Goal: Task Accomplishment & Management: Manage account settings

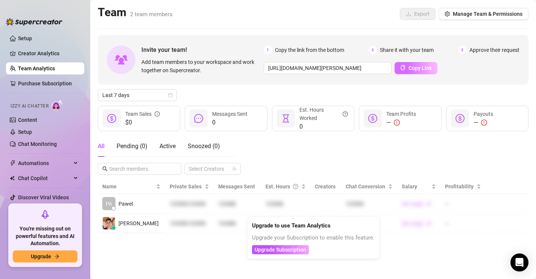
click at [409, 68] on span "Copy Link" at bounding box center [419, 68] width 23 height 6
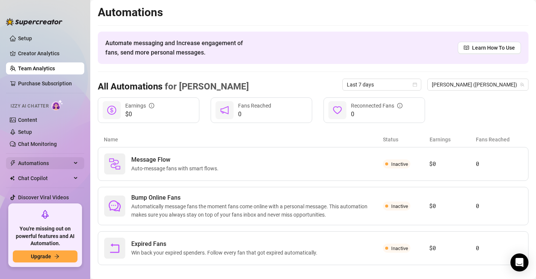
click at [50, 165] on span "Automations" at bounding box center [44, 163] width 53 height 12
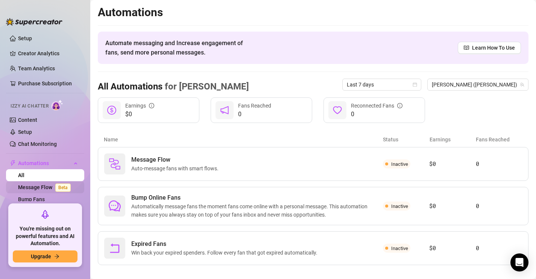
scroll to position [68, 0]
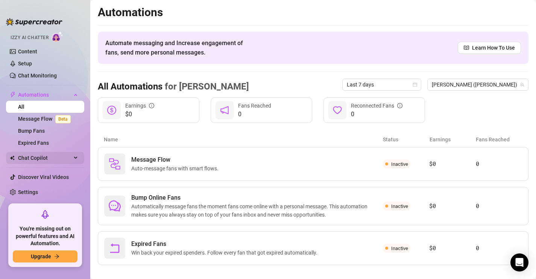
click at [58, 159] on span "Chat Copilot" at bounding box center [44, 158] width 53 height 12
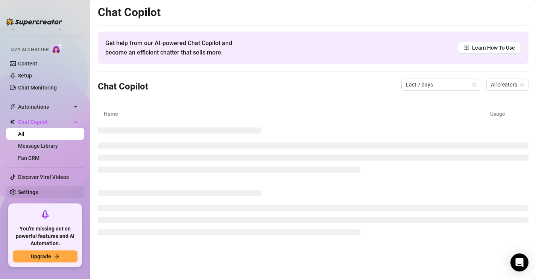
scroll to position [47, 0]
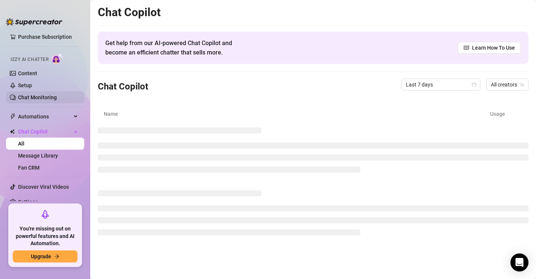
click at [43, 99] on link "Chat Monitoring" at bounding box center [37, 97] width 39 height 6
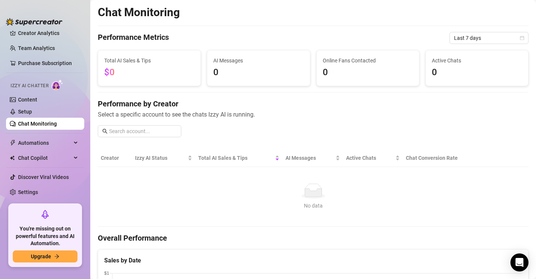
scroll to position [20, 0]
click at [33, 86] on span "Izzy AI Chatter" at bounding box center [30, 85] width 38 height 7
click at [33, 102] on link "Content" at bounding box center [27, 100] width 19 height 6
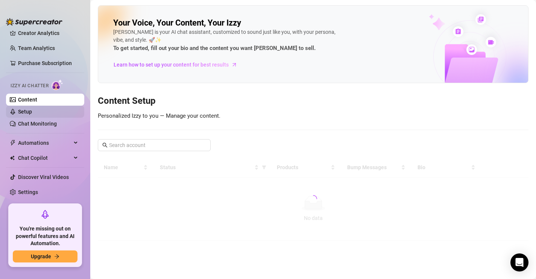
click at [32, 112] on link "Setup" at bounding box center [25, 112] width 14 height 6
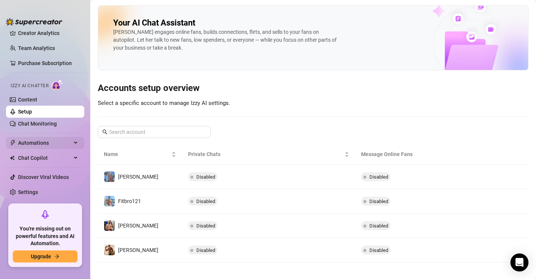
click at [42, 144] on span "Automations" at bounding box center [44, 143] width 53 height 12
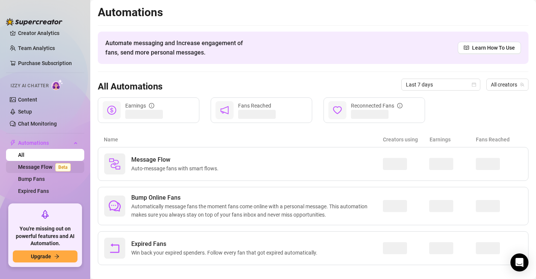
scroll to position [68, 0]
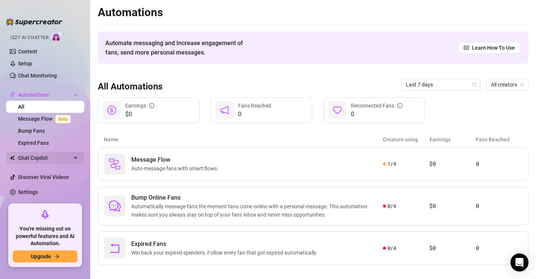
click at [47, 159] on span "Chat Copilot" at bounding box center [44, 158] width 53 height 12
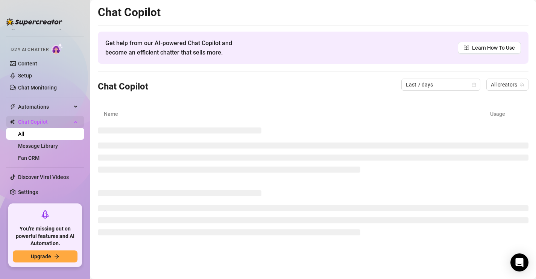
scroll to position [56, 0]
click at [39, 159] on link "Fan CRM" at bounding box center [28, 158] width 21 height 6
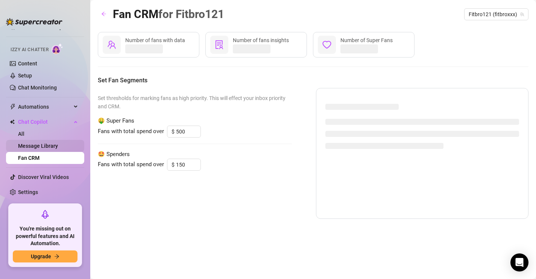
click at [51, 147] on link "Message Library" at bounding box center [38, 146] width 40 height 6
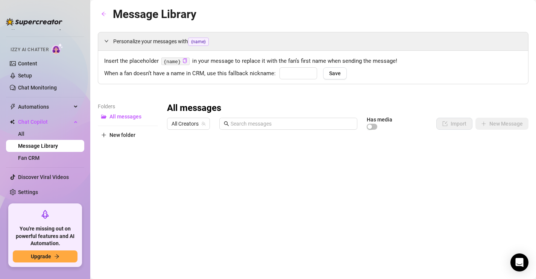
type input "babe"
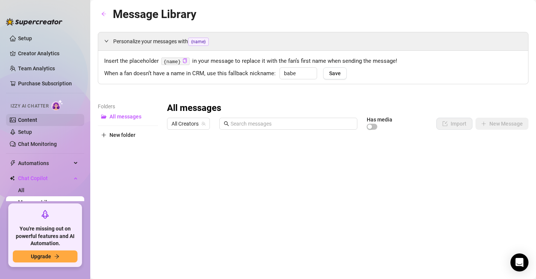
click at [31, 117] on link "Content" at bounding box center [27, 120] width 19 height 6
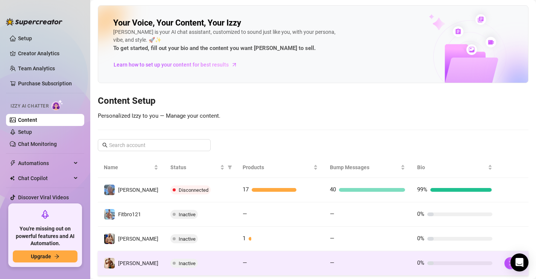
click at [194, 257] on td "Inactive" at bounding box center [200, 263] width 72 height 24
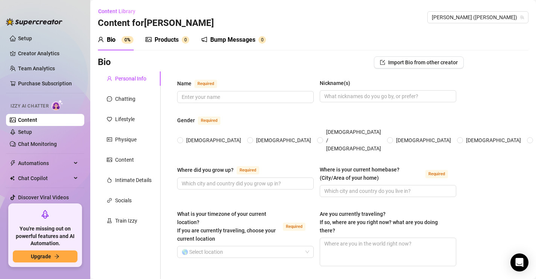
click at [167, 39] on div "Products" at bounding box center [167, 39] width 24 height 9
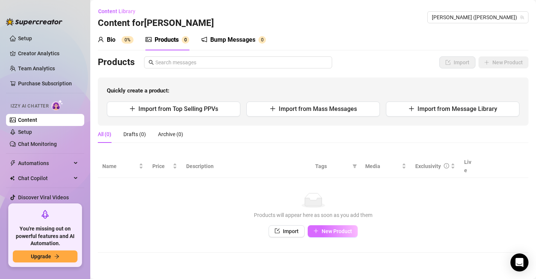
click at [316, 225] on button "New Product" at bounding box center [333, 231] width 50 height 12
type textarea "Type your message here..."
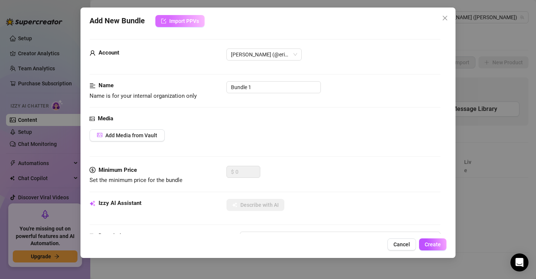
click at [189, 26] on button "Import PPVs" at bounding box center [179, 21] width 49 height 12
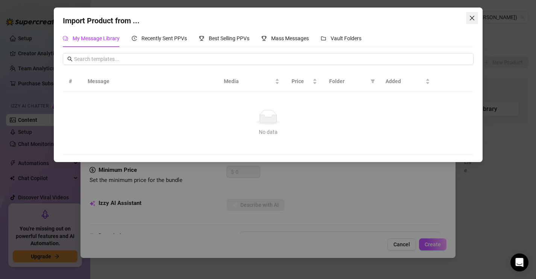
click at [476, 20] on span "Close" at bounding box center [472, 18] width 12 height 6
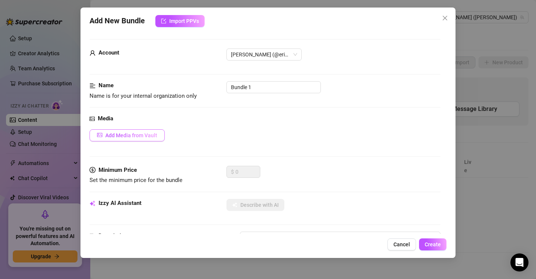
click at [138, 135] on span "Add Media from Vault" at bounding box center [131, 135] width 52 height 6
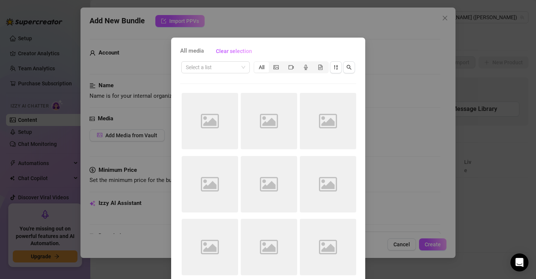
scroll to position [35, 0]
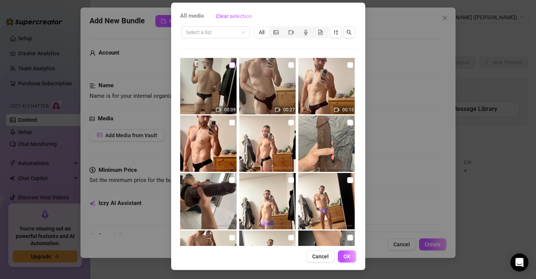
click at [231, 67] on input "checkbox" at bounding box center [232, 65] width 6 height 6
checkbox input "true"
click at [347, 258] on span "OK" at bounding box center [346, 257] width 7 height 6
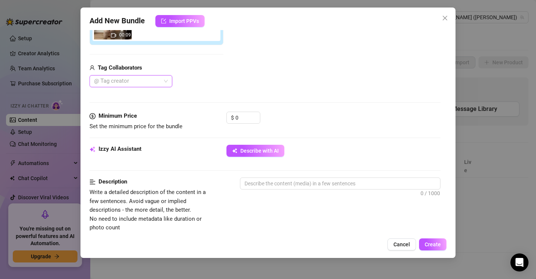
scroll to position [152, 0]
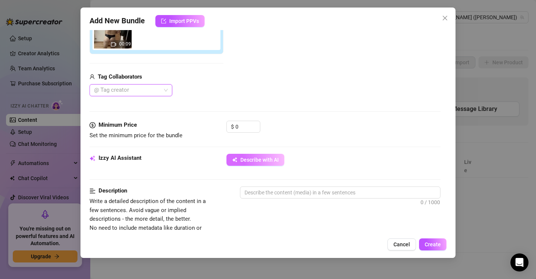
click at [278, 163] on button "Describe with AI" at bounding box center [255, 160] width 58 height 12
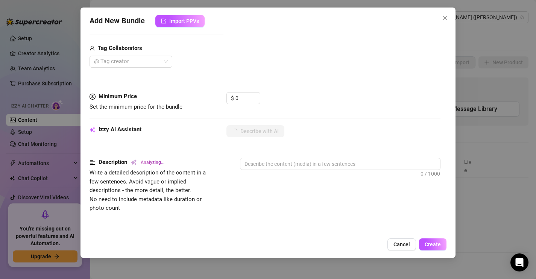
scroll to position [184, 0]
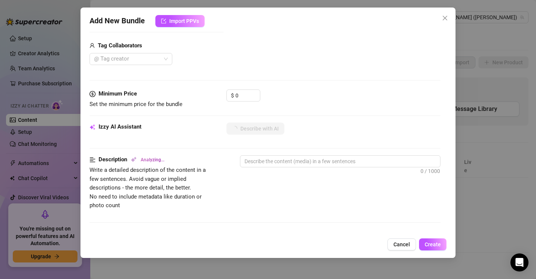
type textarea "[PERSON_NAME]"
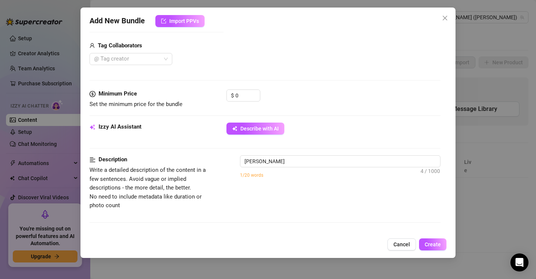
type textarea "[PERSON_NAME]"
type textarea "[PERSON_NAME] and"
type textarea "[PERSON_NAME] kneels and squats"
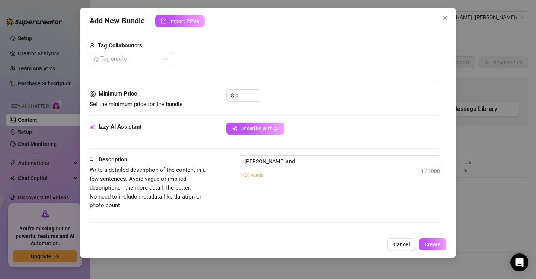
type textarea "[PERSON_NAME] kneels and squats"
type textarea "[PERSON_NAME] kneels and squats in"
type textarea "[PERSON_NAME] kneels and squats in front"
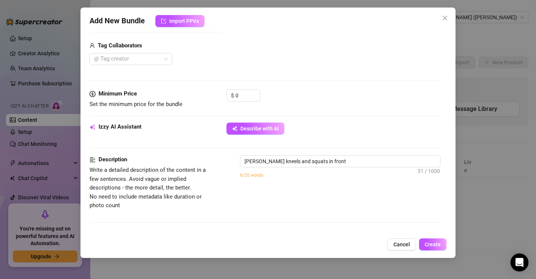
type textarea "[PERSON_NAME] and squats in front of"
type textarea "[PERSON_NAME] kneels and squats in front of a"
type textarea "[PERSON_NAME] kneels and squats in front of a mirror"
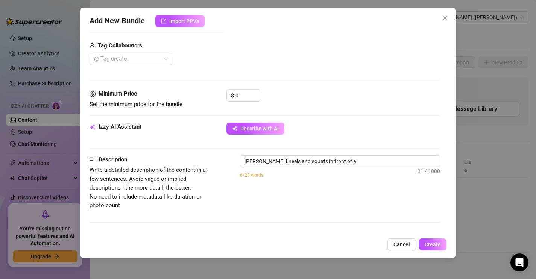
type textarea "[PERSON_NAME] kneels and squats in front of a mirror"
type textarea "[PERSON_NAME] kneels and squats in front of a mirror wearing"
type textarea "[PERSON_NAME] kneels and squats in front of a mirror wearing only"
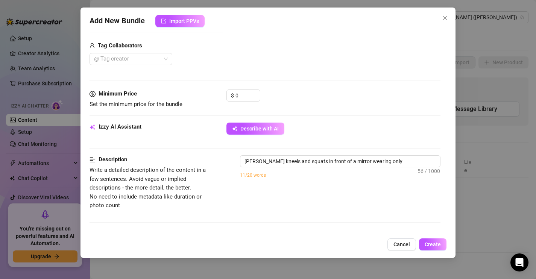
type textarea "[PERSON_NAME] kneels and squats in front of a mirror wearing only tight"
type textarea "[PERSON_NAME] kneels and squats in front of a mirror wearing only tight black"
type textarea "[PERSON_NAME] kneels and squats in front of a mirror wearing only tight black b…"
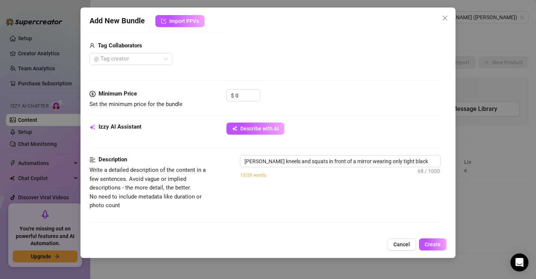
type textarea "[PERSON_NAME] kneels and squats in front of a mirror wearing only tight black b…"
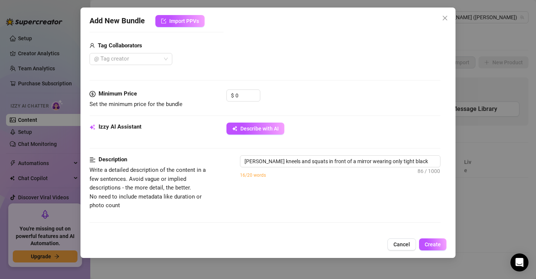
type textarea "[PERSON_NAME] kneels and squats in front of a mirror wearing only tight black b…"
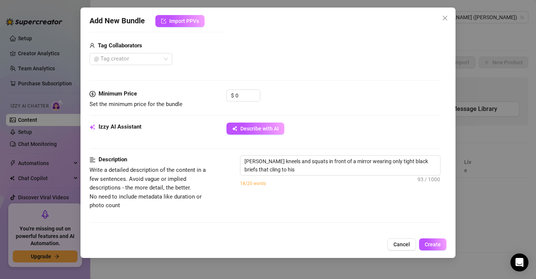
type textarea "[PERSON_NAME] kneels and squats in front of a mirror wearing only tight black b…"
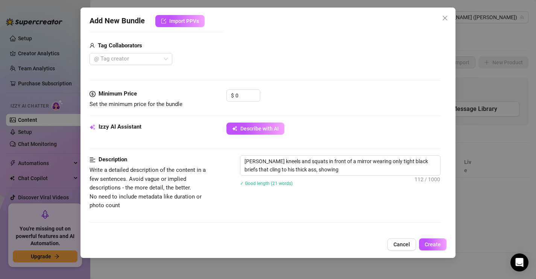
type textarea "[PERSON_NAME] kneels and squats in front of a mirror wearing only tight black b…"
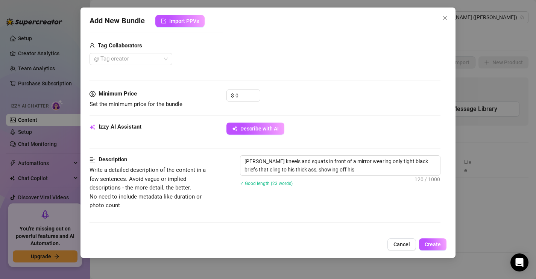
type textarea "[PERSON_NAME] kneels and squats in front of a mirror wearing only tight black b…"
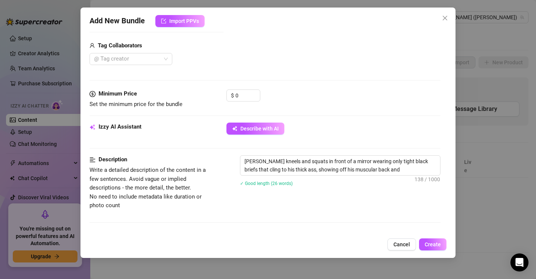
type textarea "[PERSON_NAME] kneels and squats in front of a mirror wearing only tight black b…"
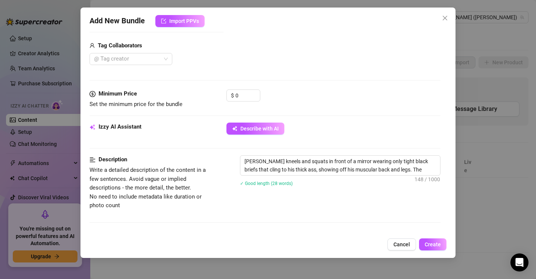
type textarea "[PERSON_NAME] kneels and squats in front of a mirror wearing only tight black b…"
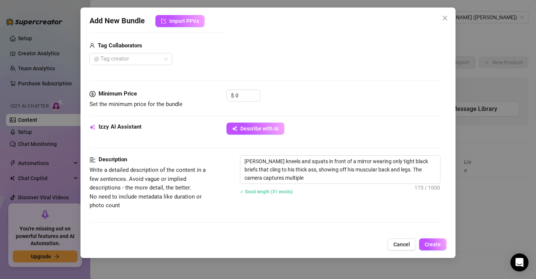
type textarea "[PERSON_NAME] kneels and squats in front of a mirror wearing only tight black b…"
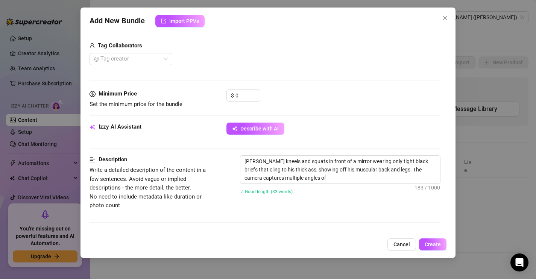
type textarea "[PERSON_NAME] kneels and squats in front of a mirror wearing only tight black b…"
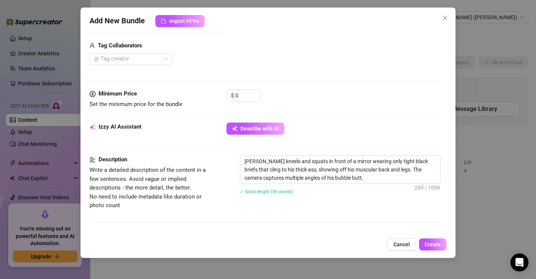
type textarea "[PERSON_NAME] kneels and squats in front of a mirror wearing only tight black b…"
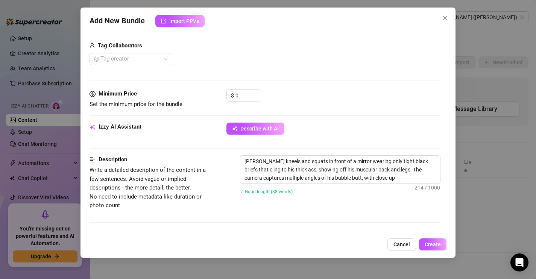
type textarea "[PERSON_NAME] kneels and squats in front of a mirror wearing only tight black b…"
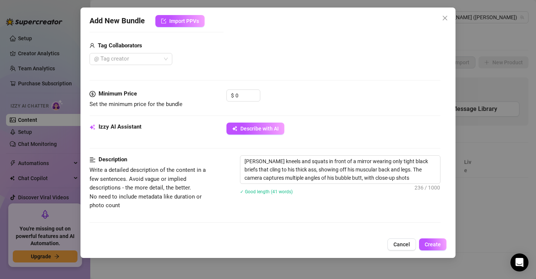
type textarea "[PERSON_NAME] kneels and squats in front of a mirror wearing only tight black b…"
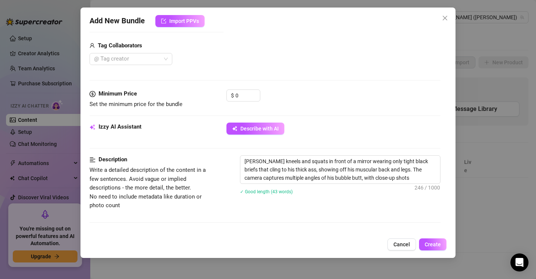
type textarea "[PERSON_NAME] kneels and squats in front of a mirror wearing only tight black b…"
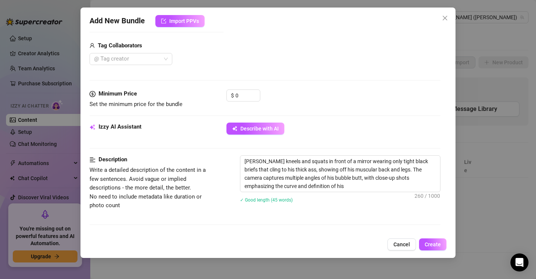
type textarea "[PERSON_NAME] kneels and squats in front of a mirror wearing only tight black b…"
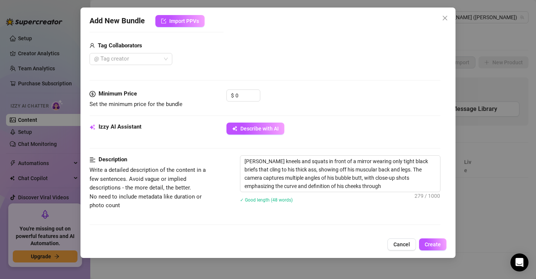
type textarea "[PERSON_NAME] kneels and squats in front of a mirror wearing only tight black b…"
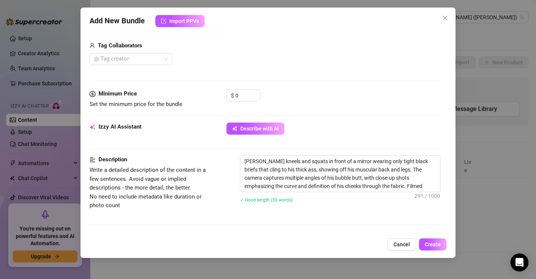
type textarea "[PERSON_NAME] kneels and squats in front of a mirror wearing only tight black b…"
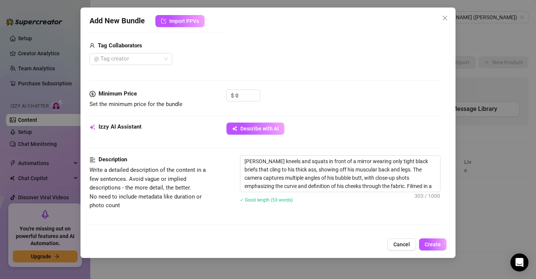
type textarea "[PERSON_NAME] kneels and squats in front of a mirror wearing only tight black b…"
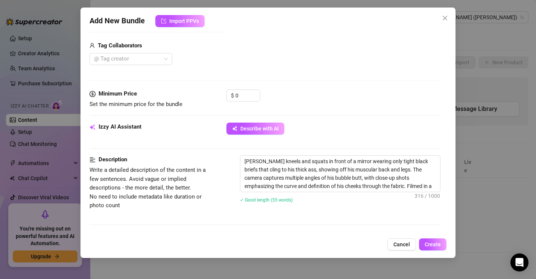
type textarea "[PERSON_NAME] kneels and squats in front of a mirror wearing only tight black b…"
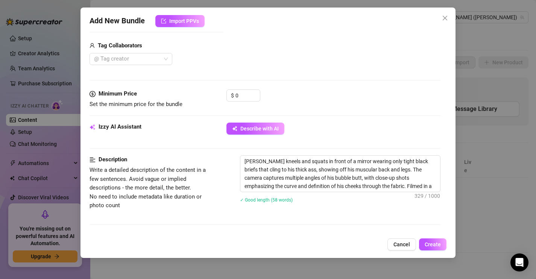
type textarea "[PERSON_NAME] kneels and squats in front of a mirror wearing only tight black b…"
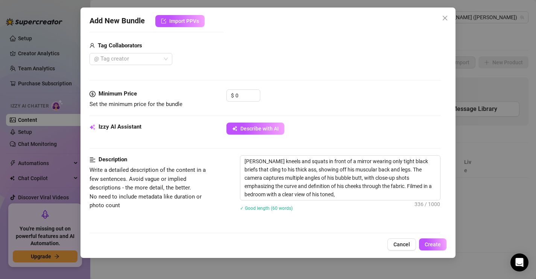
type textarea "[PERSON_NAME] kneels and squats in front of a mirror wearing only tight black b…"
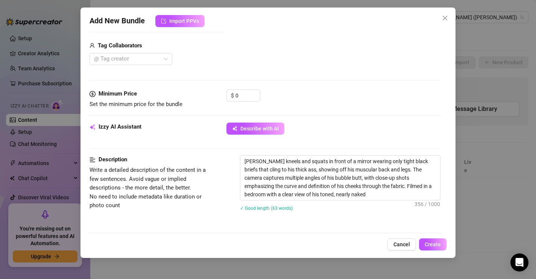
type textarea "[PERSON_NAME] kneels and squats in front of a mirror wearing only tight black b…"
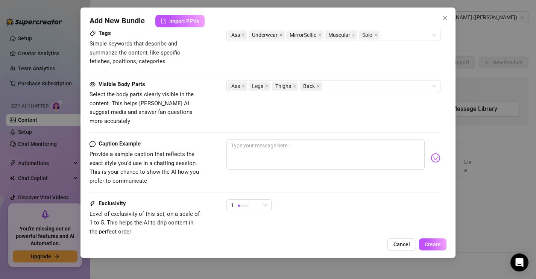
scroll to position [396, 0]
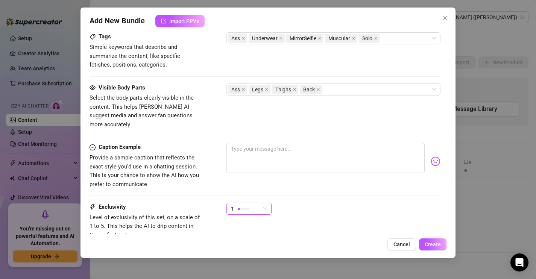
click at [261, 203] on span "1" at bounding box center [249, 208] width 36 height 11
click at [270, 203] on div "1" at bounding box center [248, 209] width 45 height 12
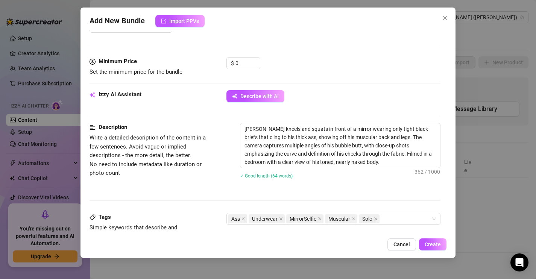
scroll to position [217, 0]
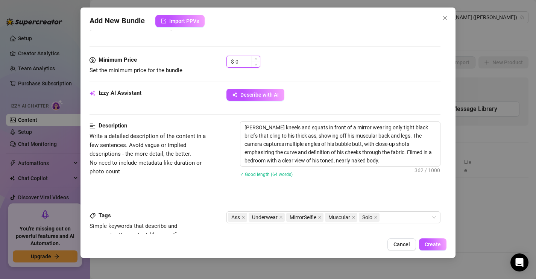
click at [249, 62] on input "0" at bounding box center [247, 61] width 24 height 11
type input "9"
click at [314, 79] on div "Minimum Price Set the minimum price for the bundle $ 9" at bounding box center [265, 72] width 351 height 33
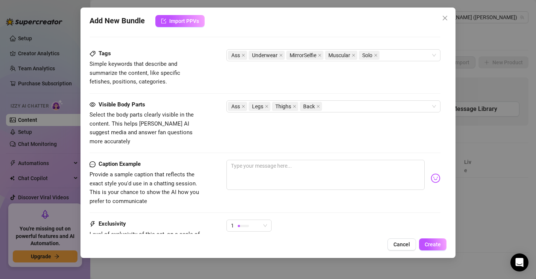
scroll to position [449, 0]
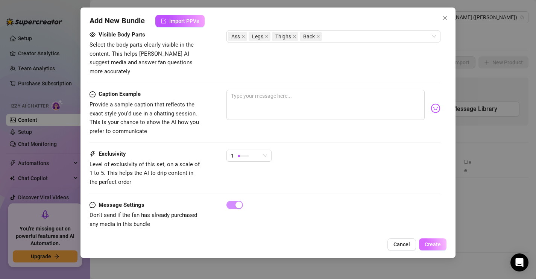
click at [427, 243] on span "Create" at bounding box center [433, 244] width 16 height 6
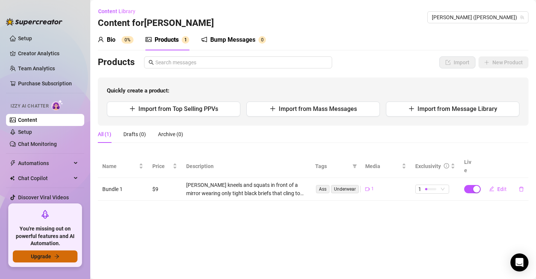
click at [55, 256] on icon "arrow-right" at bounding box center [56, 256] width 5 height 5
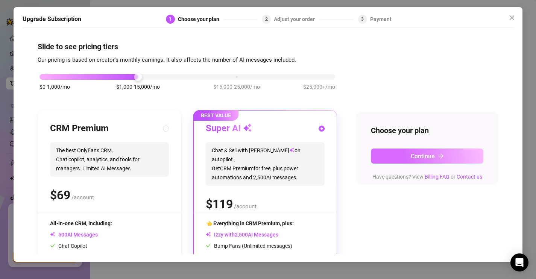
click at [430, 155] on span "Continue" at bounding box center [423, 156] width 24 height 7
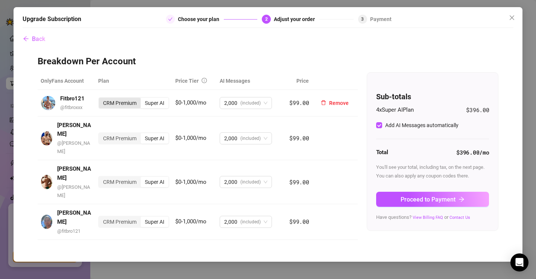
click at [122, 106] on div "CRM Premium" at bounding box center [120, 103] width 42 height 11
click at [101, 99] on input "CRM Premium" at bounding box center [101, 99] width 0 height 0
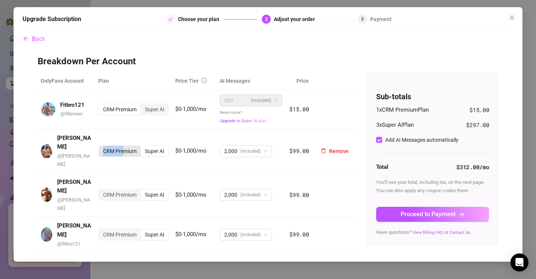
click at [124, 146] on div "CRM Premium" at bounding box center [120, 151] width 42 height 11
click at [137, 146] on div "CRM Premium" at bounding box center [120, 151] width 42 height 11
click at [101, 147] on input "CRM Premium" at bounding box center [101, 147] width 0 height 0
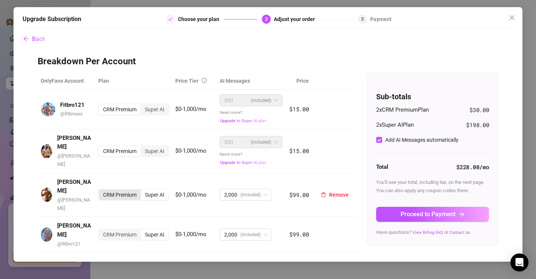
click at [133, 190] on div "CRM Premium" at bounding box center [120, 195] width 42 height 11
click at [101, 191] on input "CRM Premium" at bounding box center [101, 191] width 0 height 0
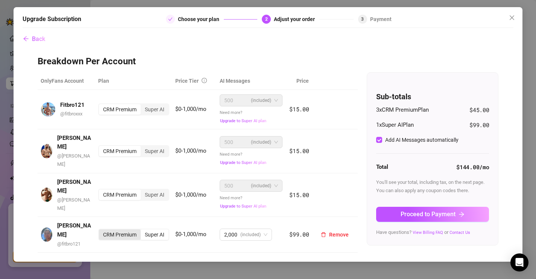
click at [129, 229] on div "CRM Premium" at bounding box center [120, 234] width 42 height 11
click at [101, 231] on input "CRM Premium" at bounding box center [101, 231] width 0 height 0
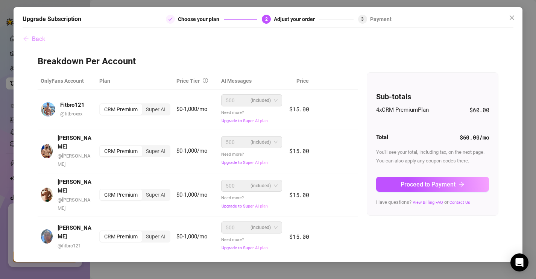
click at [39, 43] on button "Back" at bounding box center [34, 39] width 23 height 15
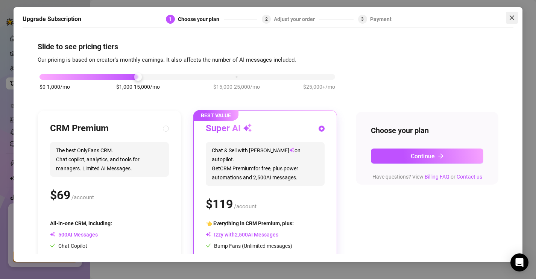
click at [508, 15] on span "Close" at bounding box center [512, 18] width 12 height 6
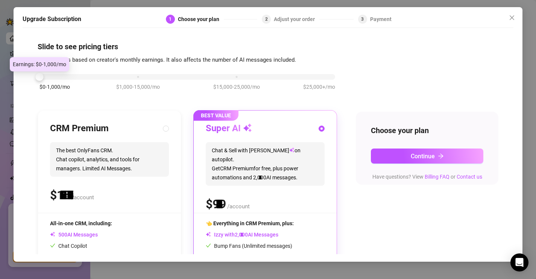
drag, startPoint x: 133, startPoint y: 74, endPoint x: 21, endPoint y: 84, distance: 112.5
click at [21, 84] on div "Upgrade Subscription 1 Choose your plan 2 Adjust your order 3 Payment Slide to …" at bounding box center [268, 134] width 509 height 255
drag, startPoint x: 37, startPoint y: 78, endPoint x: 57, endPoint y: 91, distance: 23.2
click at [57, 91] on div "$0-1,000/mo $1,000-15,000/mo $15,000-25,000/mo $25,000+/mo" at bounding box center [187, 86] width 299 height 43
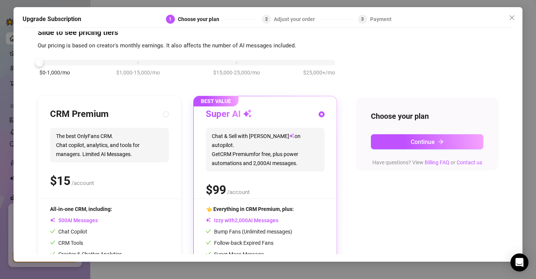
scroll to position [10, 0]
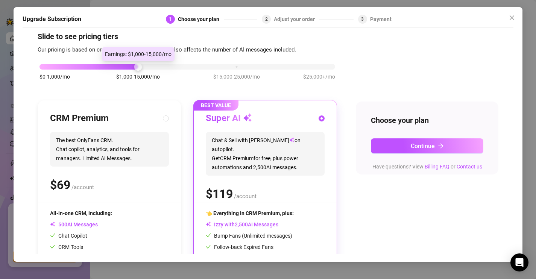
drag, startPoint x: 46, startPoint y: 65, endPoint x: 159, endPoint y: 76, distance: 113.7
click at [159, 67] on div "$0-1,000/mo $1,000-15,000/mo $15,000-25,000/mo $25,000+/mo" at bounding box center [187, 64] width 296 height 5
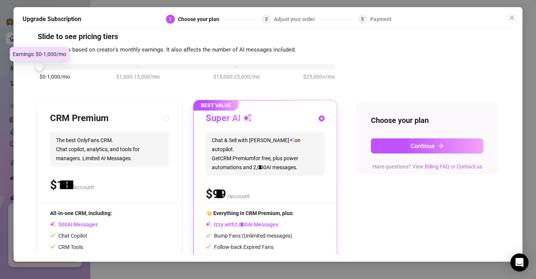
drag, startPoint x: 143, startPoint y: 67, endPoint x: 61, endPoint y: 67, distance: 82.4
click at [61, 67] on div at bounding box center [187, 67] width 296 height 6
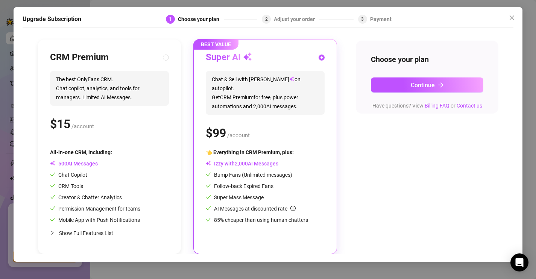
scroll to position [0, 0]
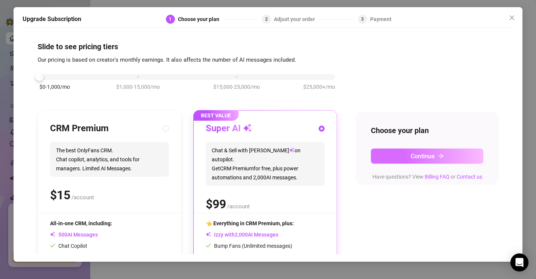
click at [408, 152] on button "Continue" at bounding box center [427, 156] width 113 height 15
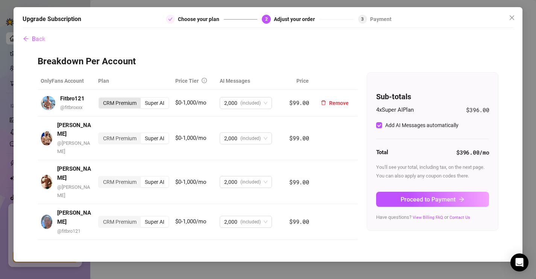
click at [105, 102] on div "CRM Premium" at bounding box center [120, 103] width 42 height 11
click at [101, 99] on input "CRM Premium" at bounding box center [101, 99] width 0 height 0
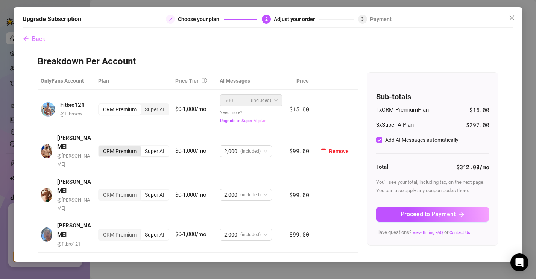
click at [125, 146] on div "CRM Premium" at bounding box center [120, 151] width 42 height 11
click at [101, 147] on input "CRM Premium" at bounding box center [101, 147] width 0 height 0
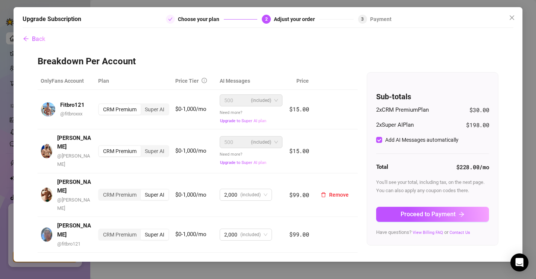
click at [121, 190] on div "CRM Premium" at bounding box center [120, 195] width 42 height 11
click at [101, 191] on input "CRM Premium" at bounding box center [101, 191] width 0 height 0
click at [121, 217] on td "CRM Premium Super AI" at bounding box center [133, 235] width 77 height 36
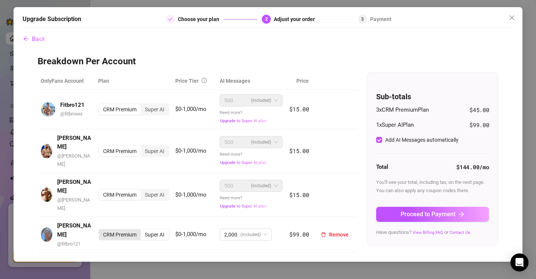
click at [121, 229] on div "CRM Premium" at bounding box center [120, 234] width 42 height 11
click at [101, 231] on input "CRM Premium" at bounding box center [101, 231] width 0 height 0
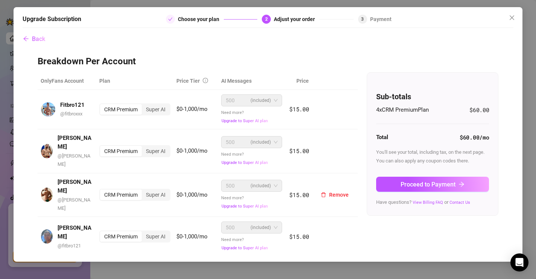
click at [261, 181] on span "(included)" at bounding box center [261, 185] width 20 height 11
click at [153, 190] on div "Super AI" at bounding box center [156, 195] width 28 height 11
click at [144, 191] on input "Super AI" at bounding box center [144, 191] width 0 height 0
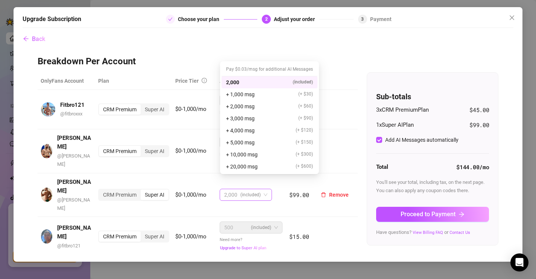
click at [269, 189] on div "2,000 (included)" at bounding box center [246, 195] width 52 height 12
click at [267, 96] on div "+ 1,000 msg (+ $30)" at bounding box center [269, 94] width 87 height 8
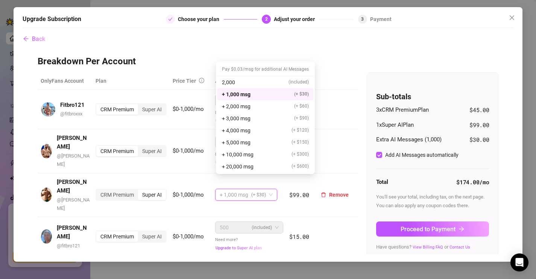
click at [260, 189] on span "(+ $30)" at bounding box center [258, 194] width 15 height 11
click at [260, 127] on div "+ 4,000 msg (+ $120)" at bounding box center [265, 130] width 87 height 8
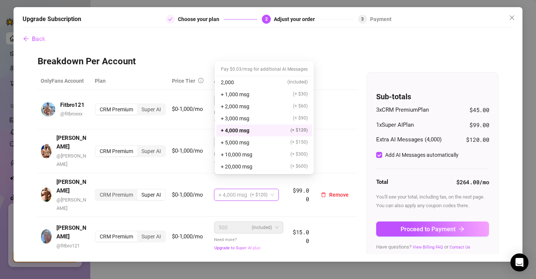
click at [261, 189] on span "(+ $120)" at bounding box center [258, 194] width 17 height 11
click at [272, 167] on div "+ 20,000 msg (+ $600)" at bounding box center [264, 166] width 87 height 8
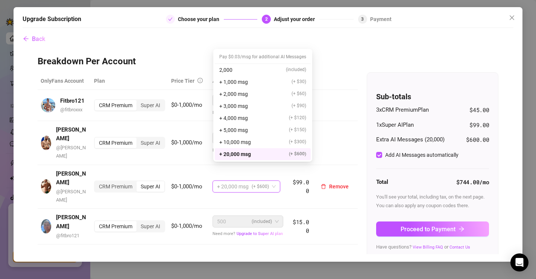
click at [266, 181] on span "(+ $600)" at bounding box center [260, 186] width 17 height 11
click at [263, 71] on div "2,000 (included)" at bounding box center [262, 70] width 87 height 8
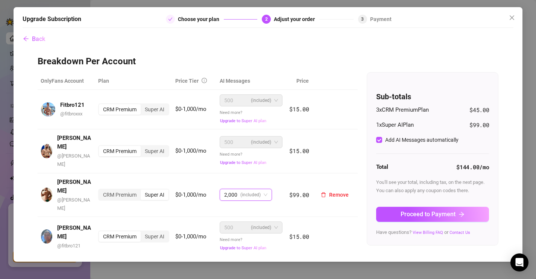
click at [259, 189] on span "(included)" at bounding box center [250, 194] width 20 height 11
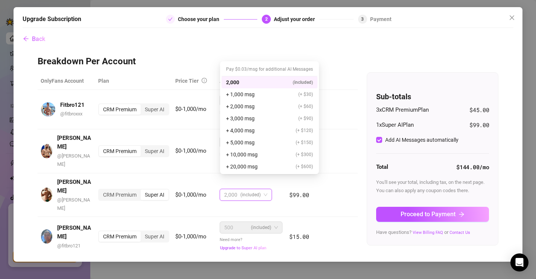
click at [250, 47] on div "Back Breakdown Per Account OnlyFans Account Plan Price Tier AI Messages Price F…" at bounding box center [268, 143] width 491 height 223
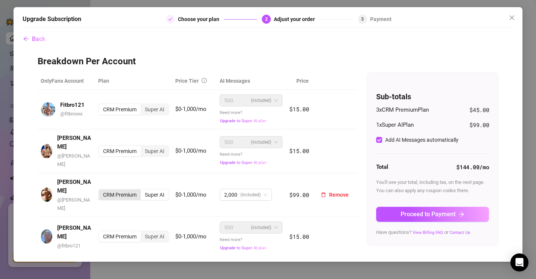
click at [127, 190] on div "CRM Premium" at bounding box center [120, 195] width 42 height 11
click at [101, 191] on input "CRM Premium" at bounding box center [101, 191] width 0 height 0
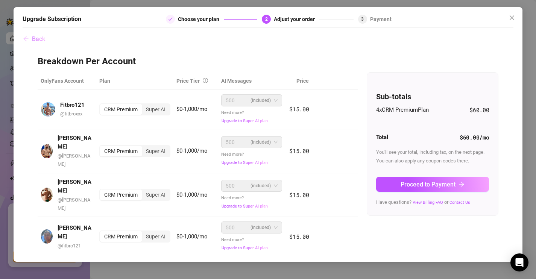
click at [34, 38] on span "Back" at bounding box center [38, 38] width 13 height 7
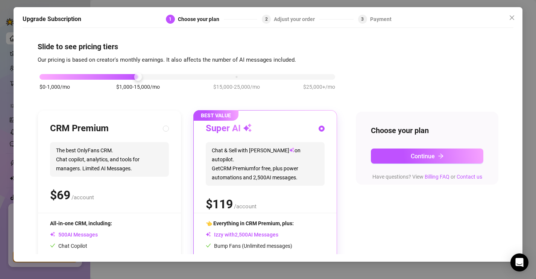
click at [304, 16] on div "Adjust your order" at bounding box center [297, 19] width 46 height 9
click at [510, 17] on icon "close" at bounding box center [512, 18] width 6 height 6
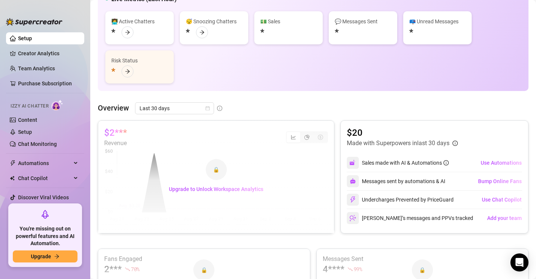
scroll to position [23, 0]
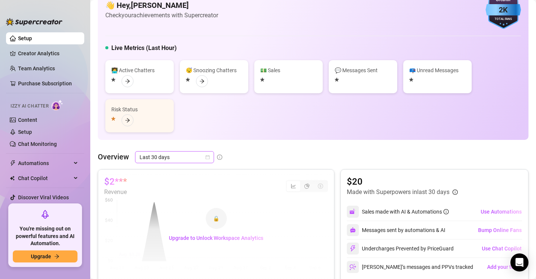
click at [208, 162] on span "Last 30 days" at bounding box center [175, 157] width 70 height 11
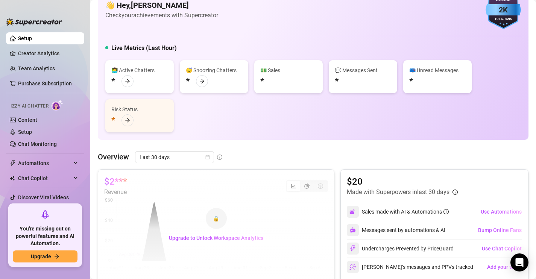
scroll to position [0, 0]
